Goal: Information Seeking & Learning: Learn about a topic

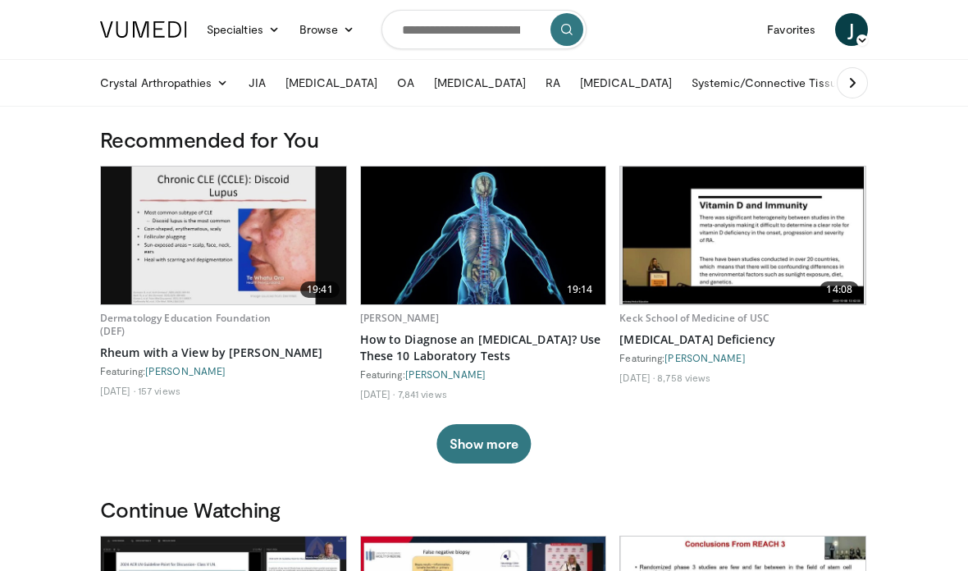
click at [273, 33] on icon at bounding box center [273, 29] width 11 height 11
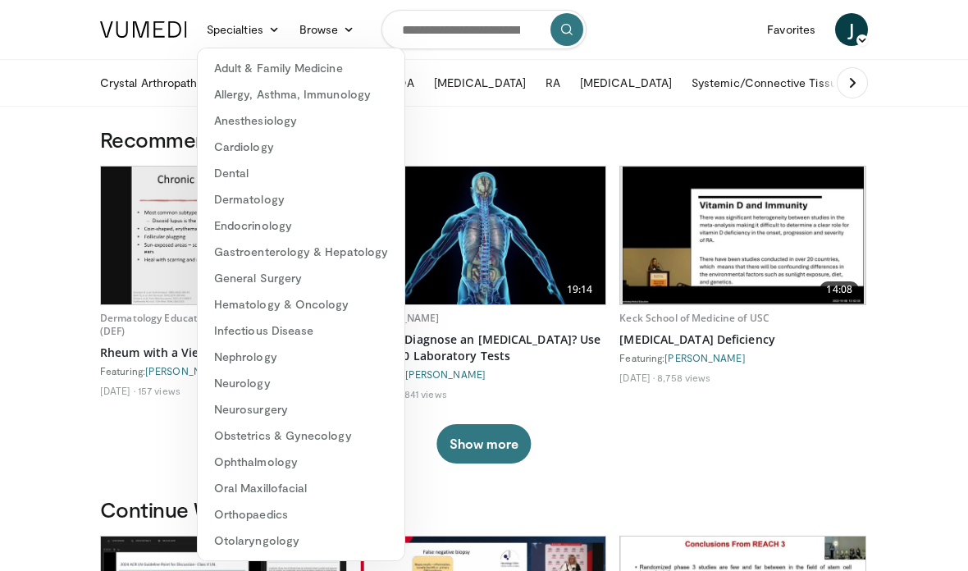
click at [310, 229] on link "Endocrinology" at bounding box center [301, 226] width 207 height 26
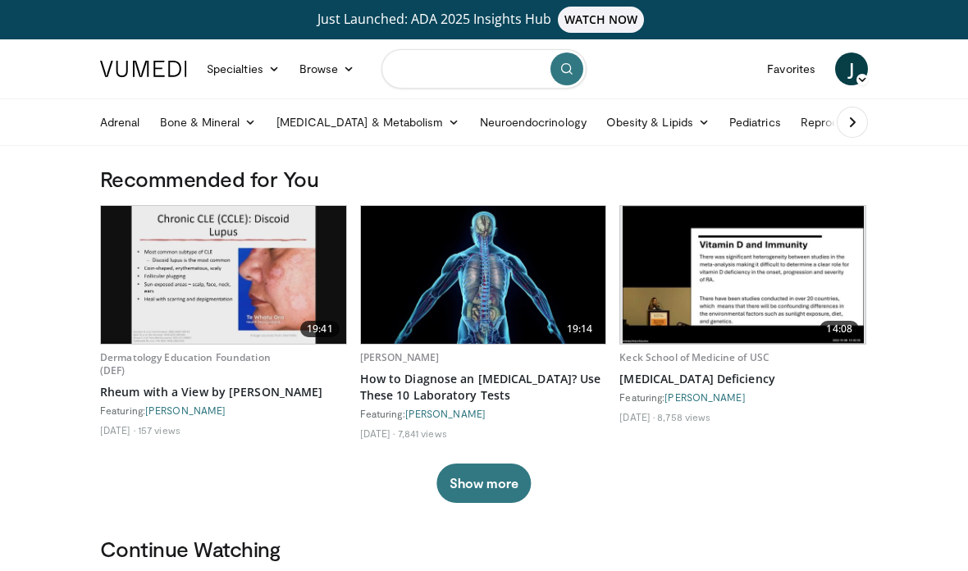
click at [478, 74] on input "Search topics, interventions" at bounding box center [484, 68] width 205 height 39
type input "**********"
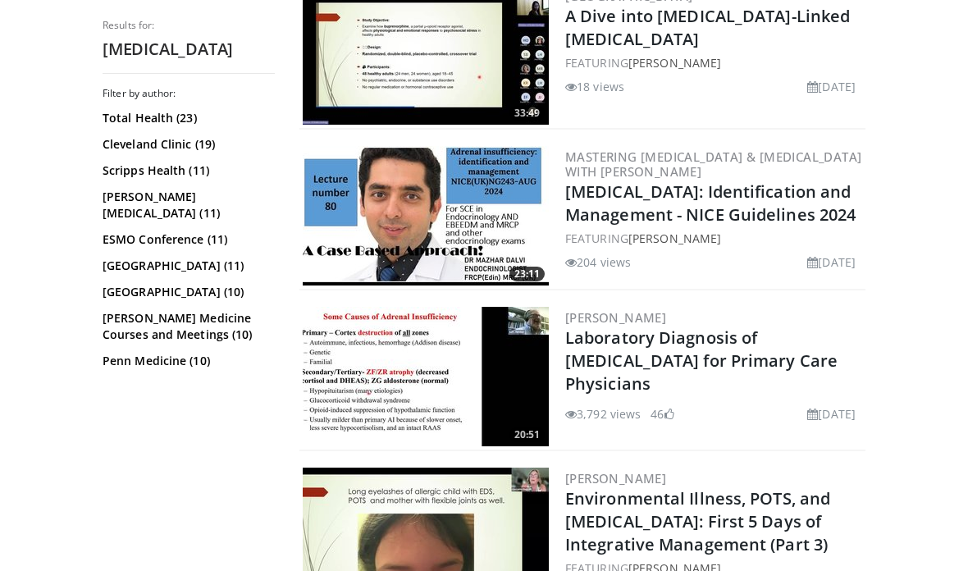
scroll to position [1028, 0]
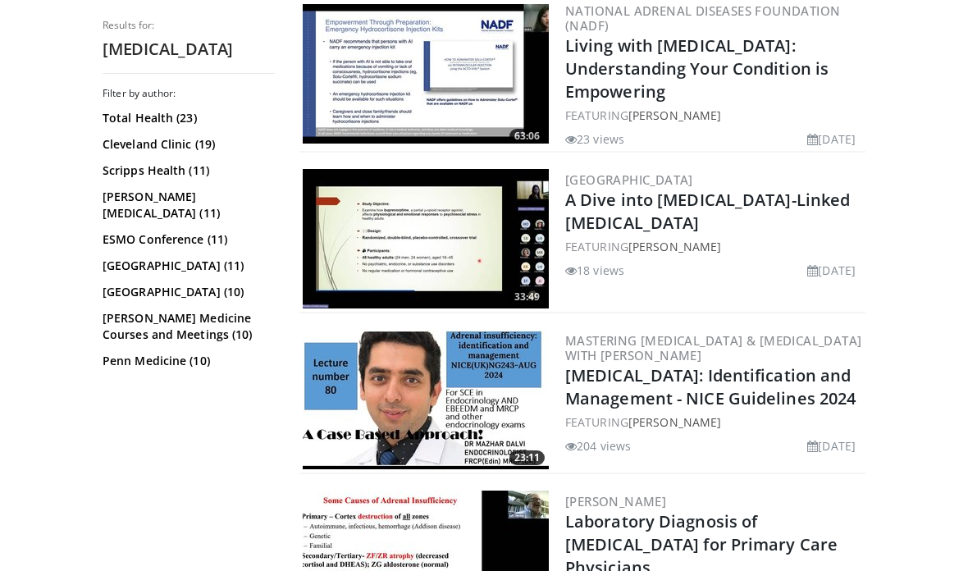
click at [501, 389] on img at bounding box center [426, 400] width 246 height 139
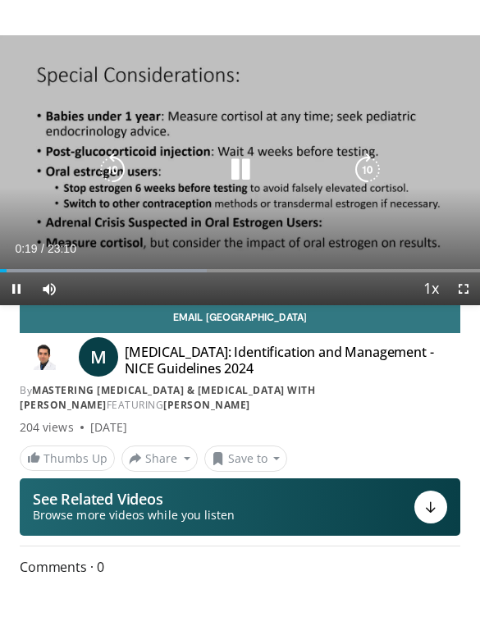
scroll to position [20, 0]
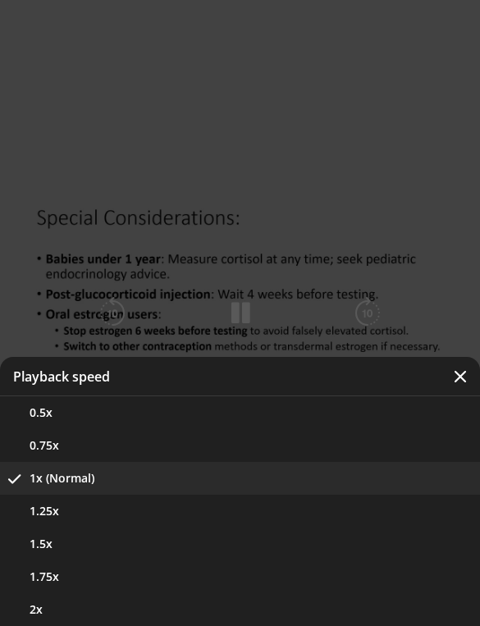
click at [81, 514] on button "1.25x" at bounding box center [240, 511] width 480 height 33
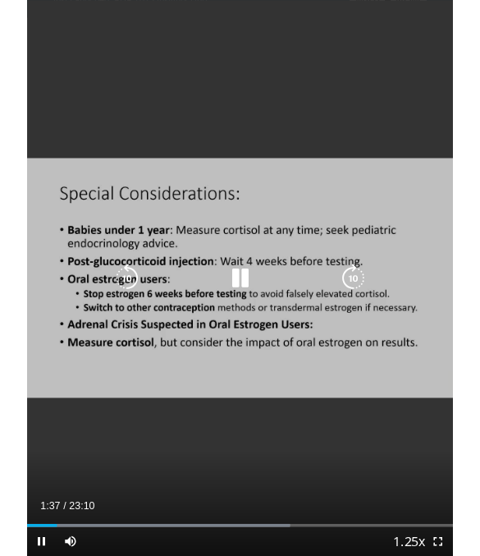
scroll to position [91, 0]
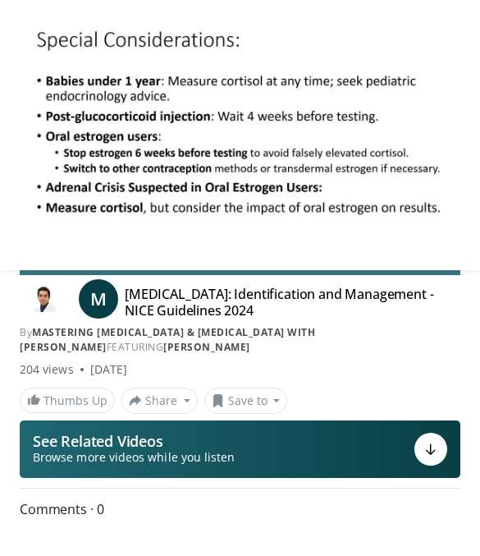
click at [381, 144] on icon "Video Player" at bounding box center [367, 134] width 33 height 33
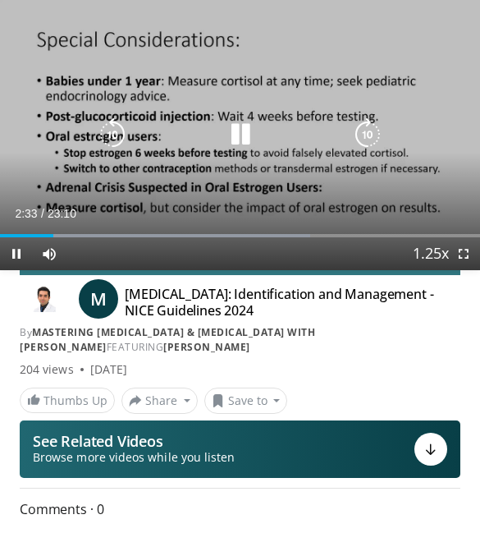
click at [220, 146] on div "Video Player" at bounding box center [240, 134] width 288 height 33
click at [234, 130] on icon "Video Player" at bounding box center [240, 134] width 33 height 33
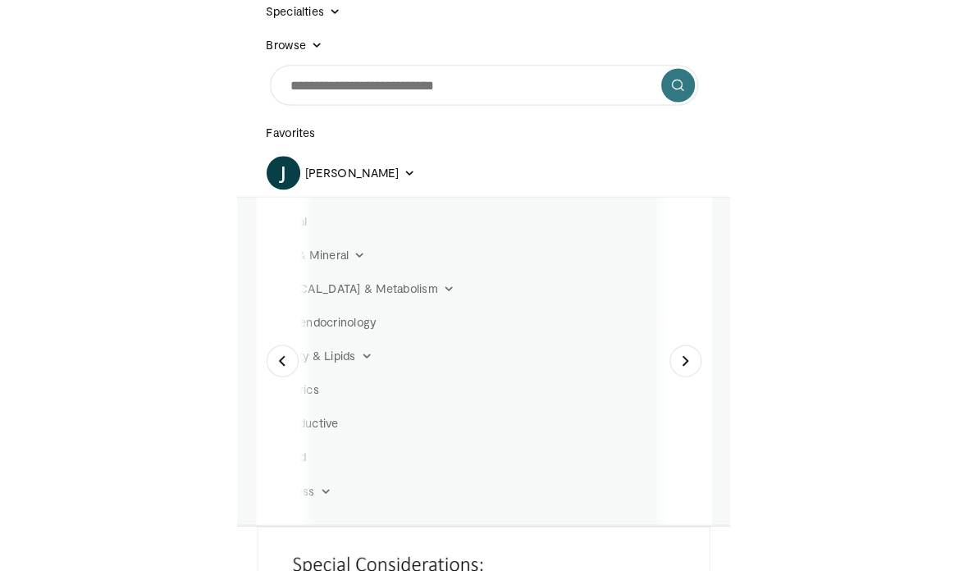
scroll to position [132, 0]
